Goal: Task Accomplishment & Management: Manage account settings

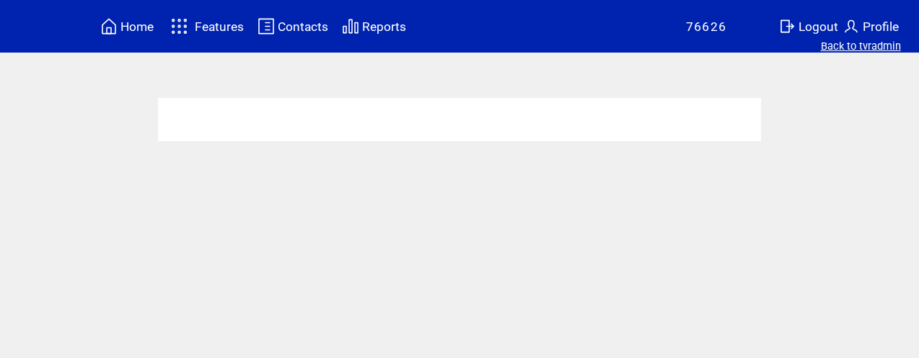
click at [842, 49] on link "Back to tvradmin" at bounding box center [861, 46] width 80 height 13
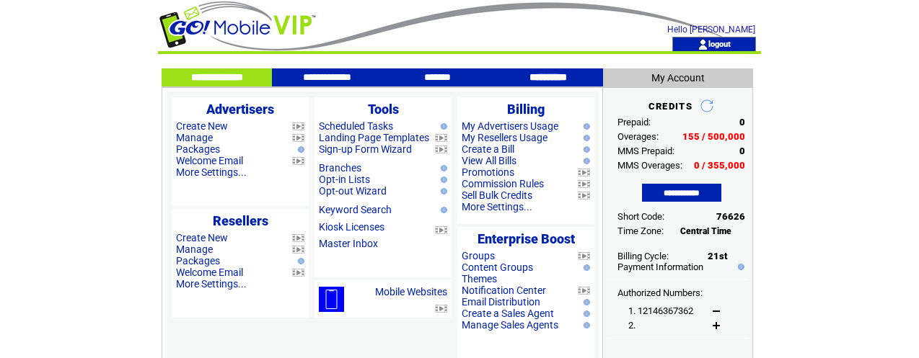
click at [536, 79] on input "**********" at bounding box center [548, 77] width 108 height 12
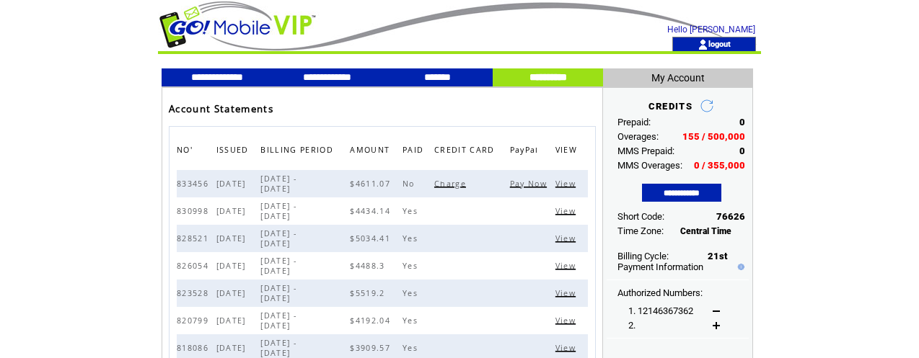
click at [565, 182] on span "View" at bounding box center [567, 184] width 24 height 10
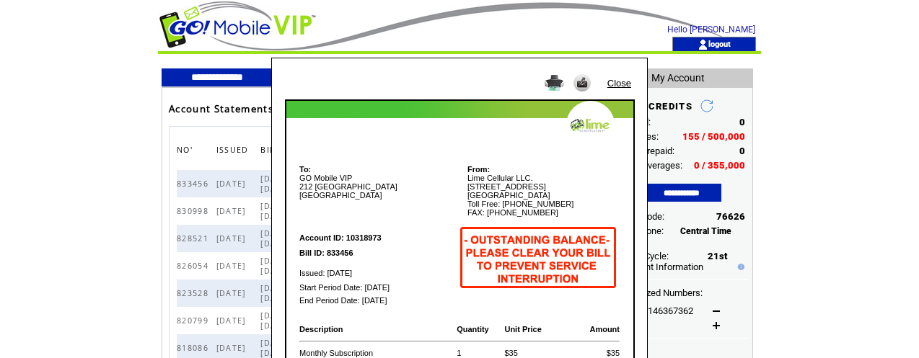
click at [620, 84] on link "Close" at bounding box center [619, 83] width 24 height 11
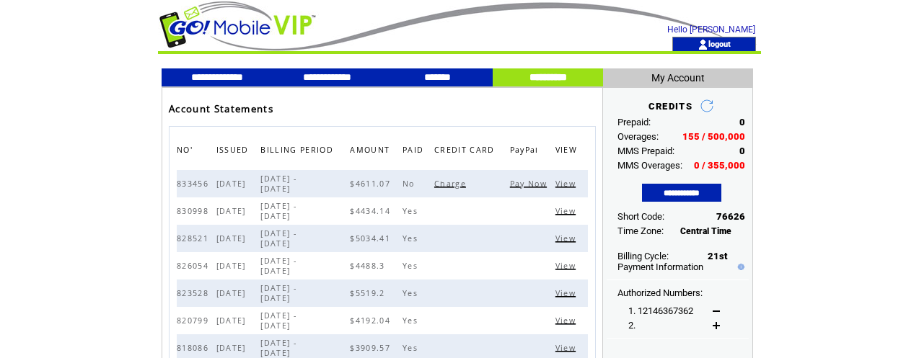
click at [569, 214] on span "View" at bounding box center [567, 211] width 24 height 10
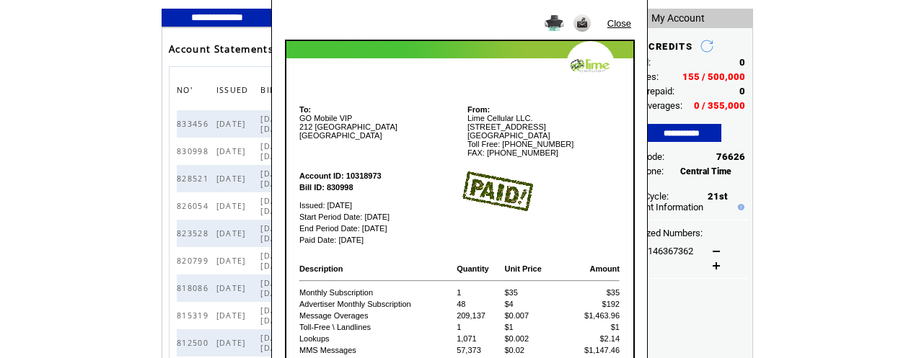
scroll to position [69, 0]
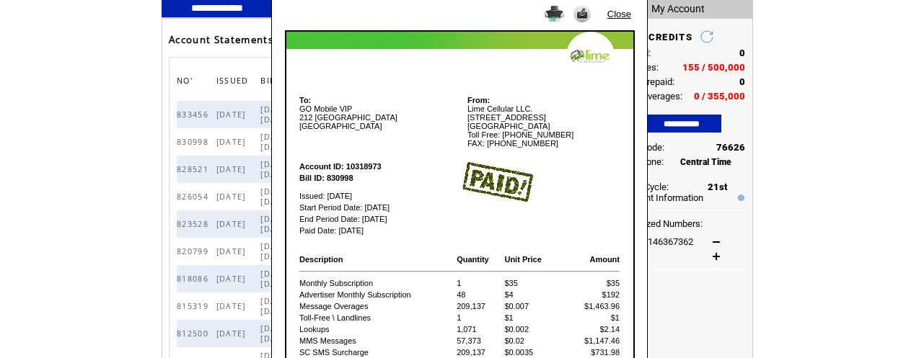
click at [619, 15] on link "Close" at bounding box center [619, 14] width 24 height 11
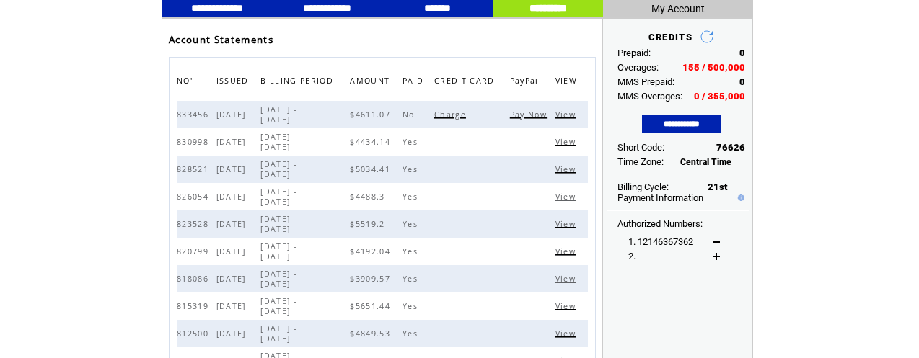
click at [535, 114] on span "Pay Now" at bounding box center [530, 115] width 40 height 10
